Goal: Check status: Check status

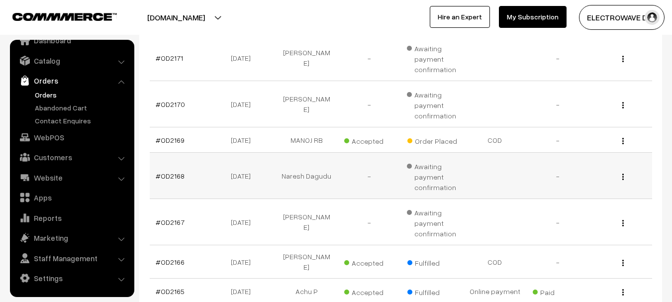
scroll to position [249, 0]
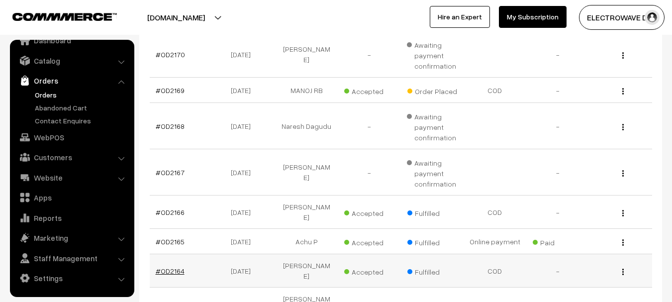
click at [174, 267] on link "#OD2164" at bounding box center [170, 271] width 29 height 8
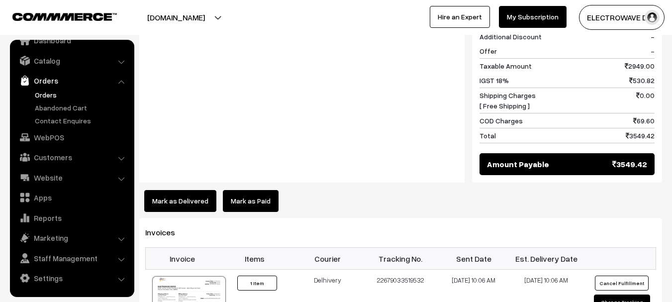
scroll to position [498, 0]
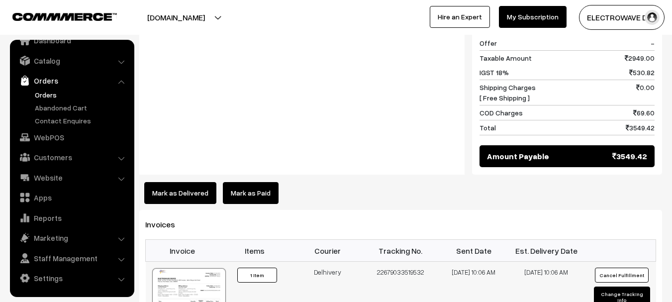
click at [219, 294] on tr "01370 Invoice #01370 ×" at bounding box center [401, 293] width 511 height 63
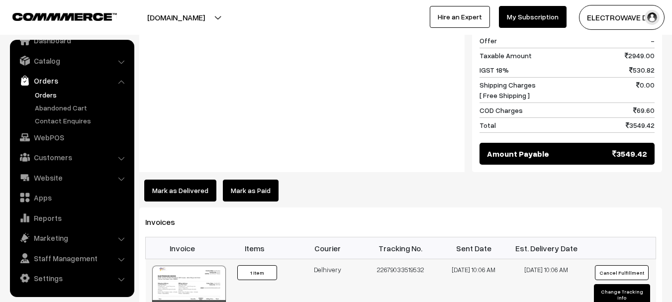
click at [222, 300] on div "01370" at bounding box center [189, 307] width 74 height 15
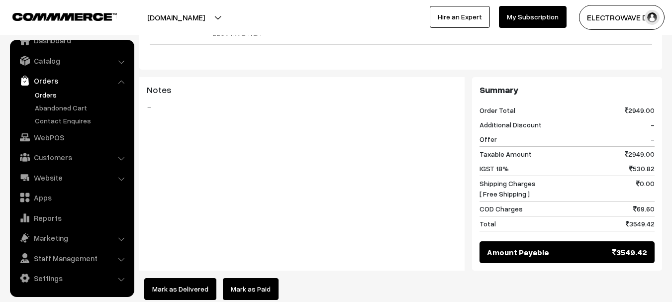
scroll to position [405, 0]
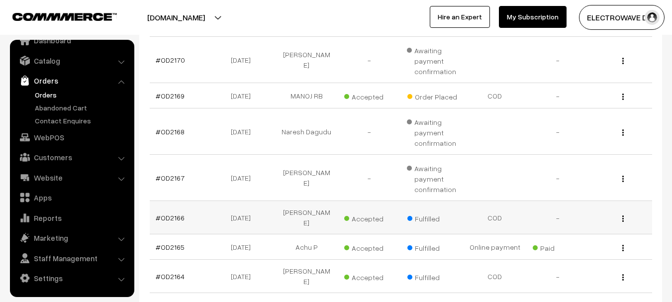
scroll to position [261, 0]
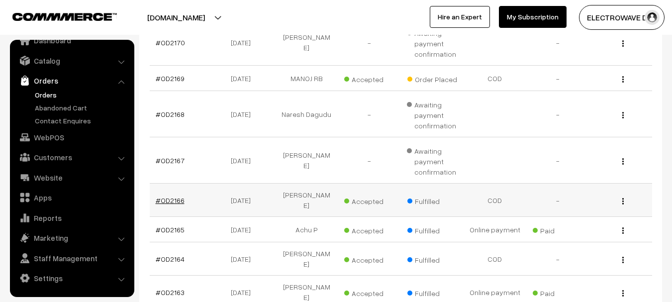
drag, startPoint x: 160, startPoint y: 196, endPoint x: 174, endPoint y: 194, distance: 13.7
click at [161, 196] on link "#OD2166" at bounding box center [170, 200] width 29 height 8
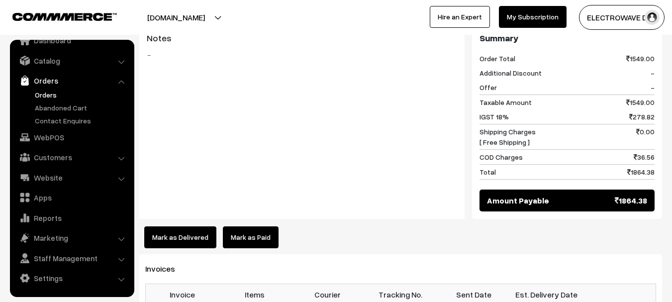
scroll to position [498, 0]
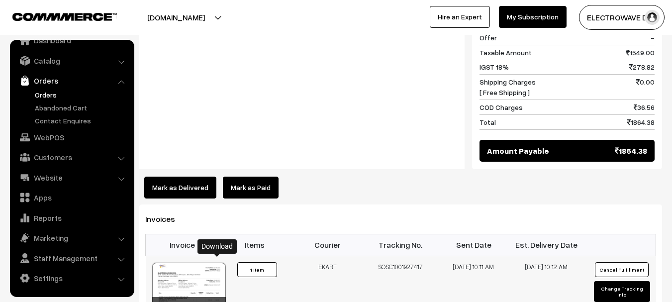
click at [217, 302] on icon at bounding box center [218, 306] width 6 height 6
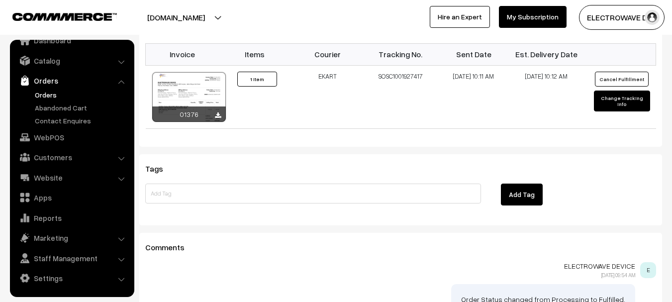
scroll to position [697, 0]
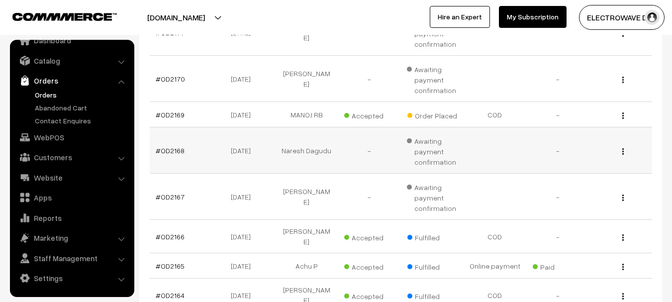
scroll to position [249, 0]
